Goal: Task Accomplishment & Management: Manage account settings

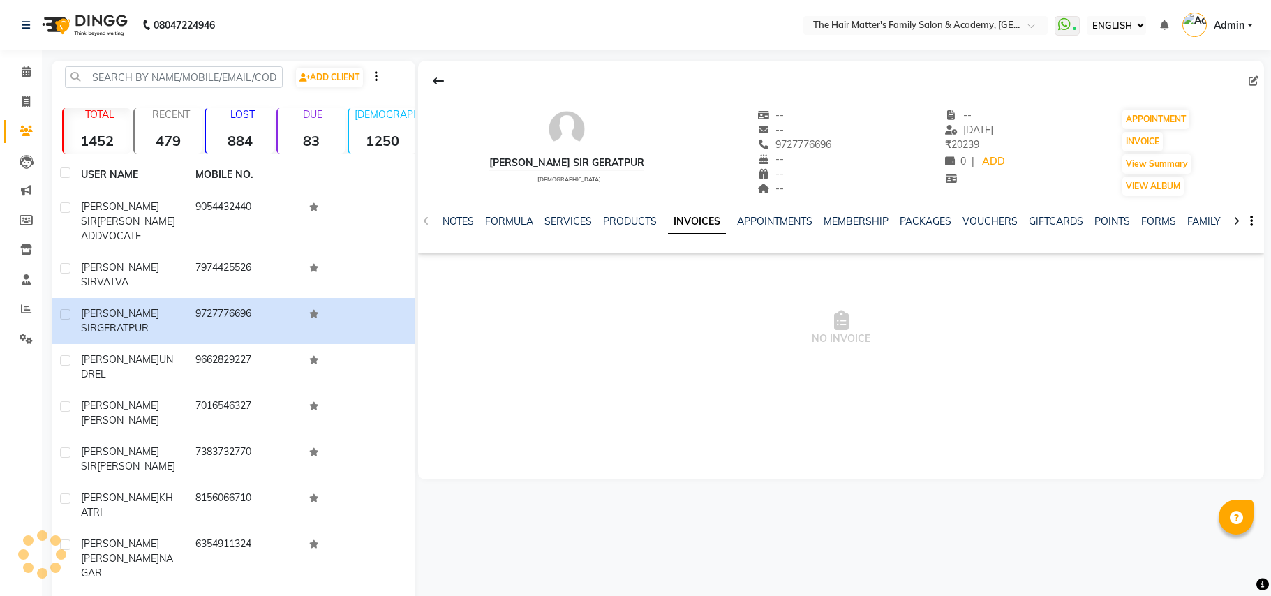
select select "ec"
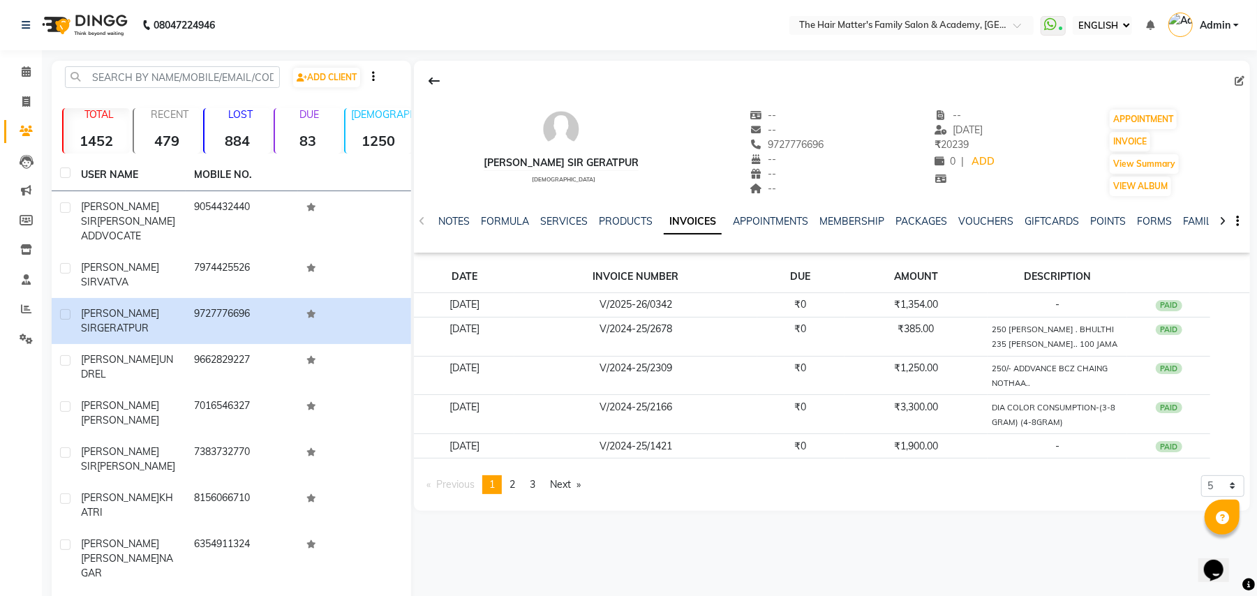
click at [1226, 33] on link "Admin" at bounding box center [1203, 25] width 70 height 23
click at [1195, 103] on link "Sign out" at bounding box center [1167, 100] width 128 height 22
